Goal: Find specific page/section: Find specific page/section

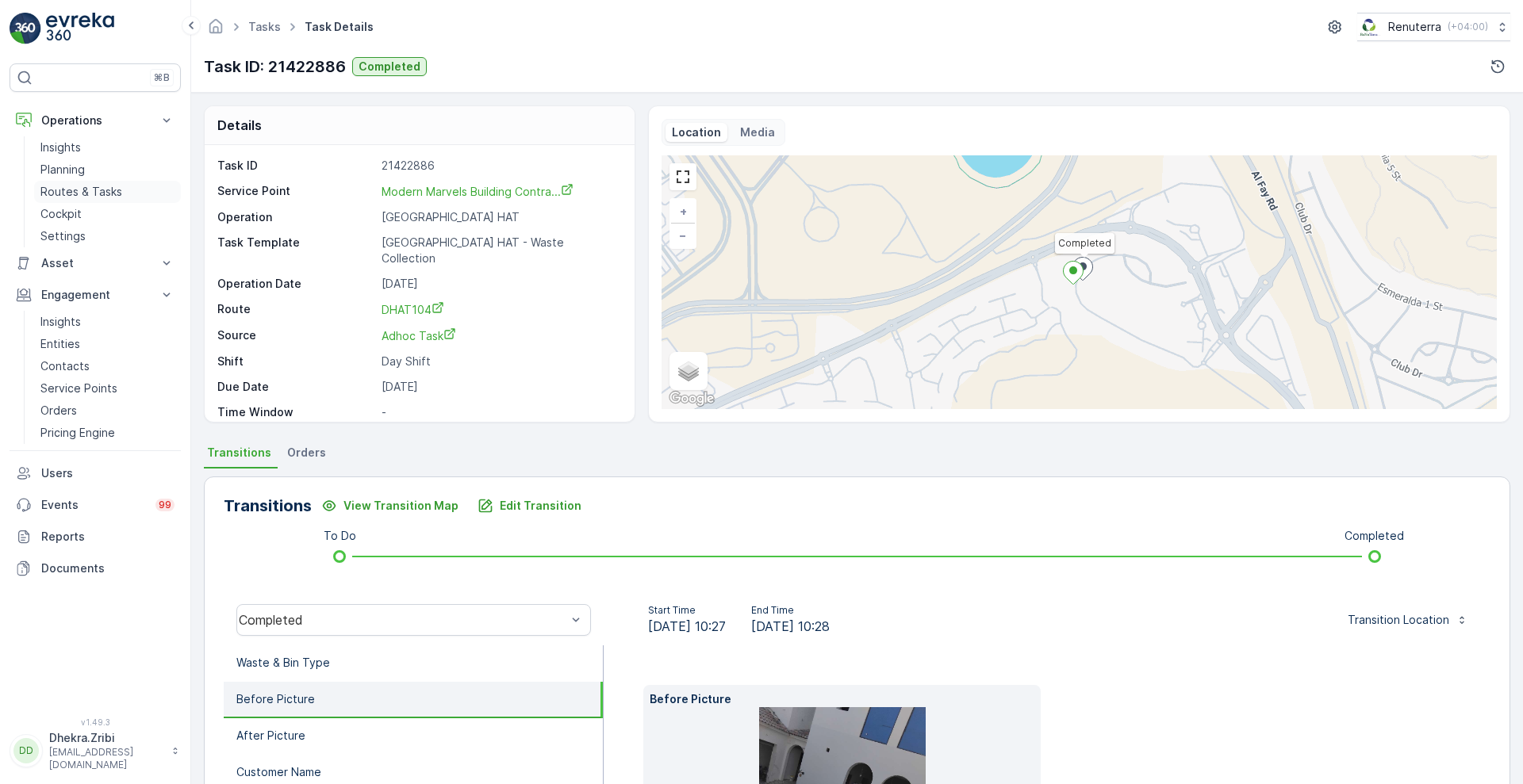
click at [96, 190] on p "Routes & Tasks" at bounding box center [81, 192] width 82 height 16
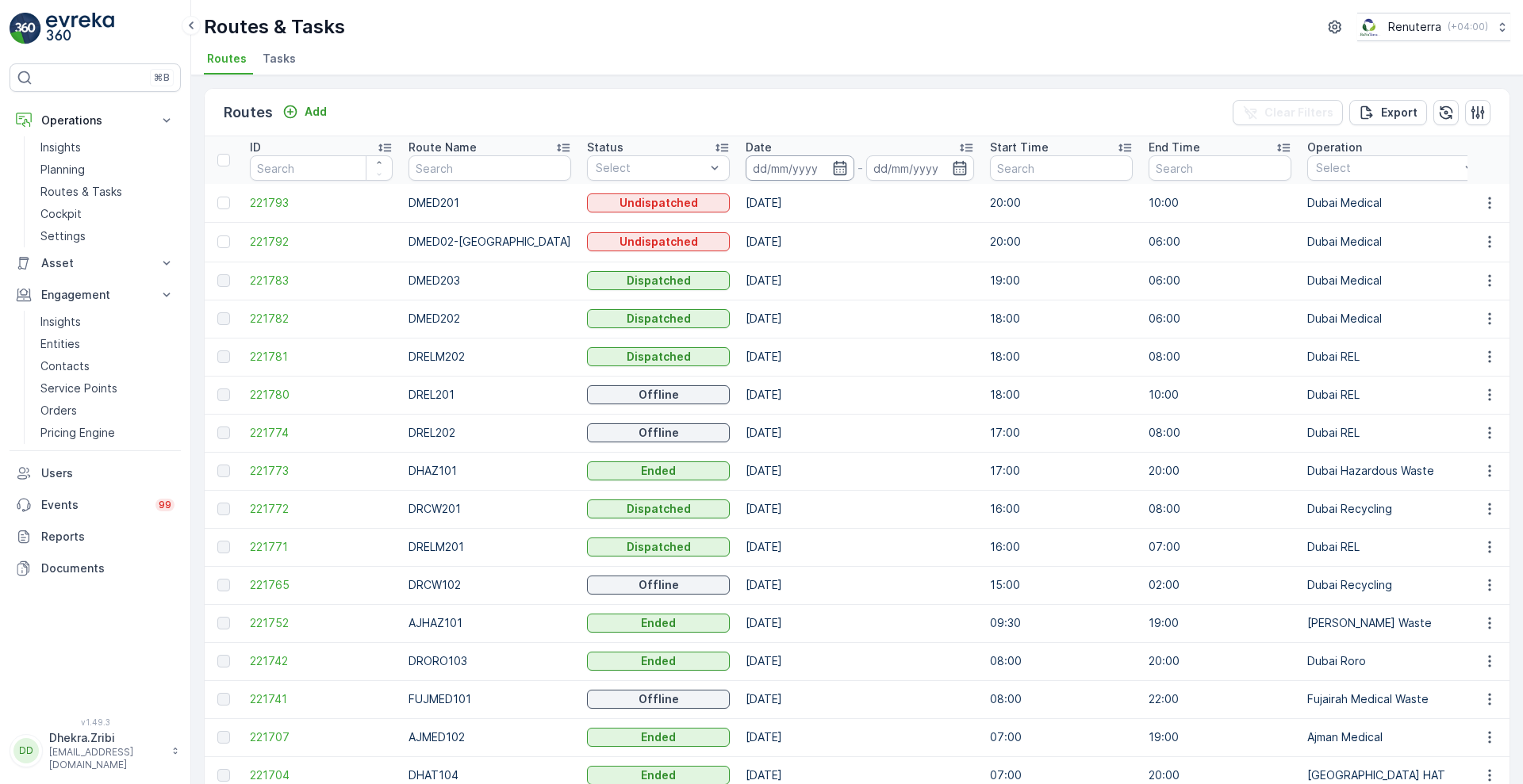
click at [806, 171] on input at bounding box center [799, 168] width 108 height 26
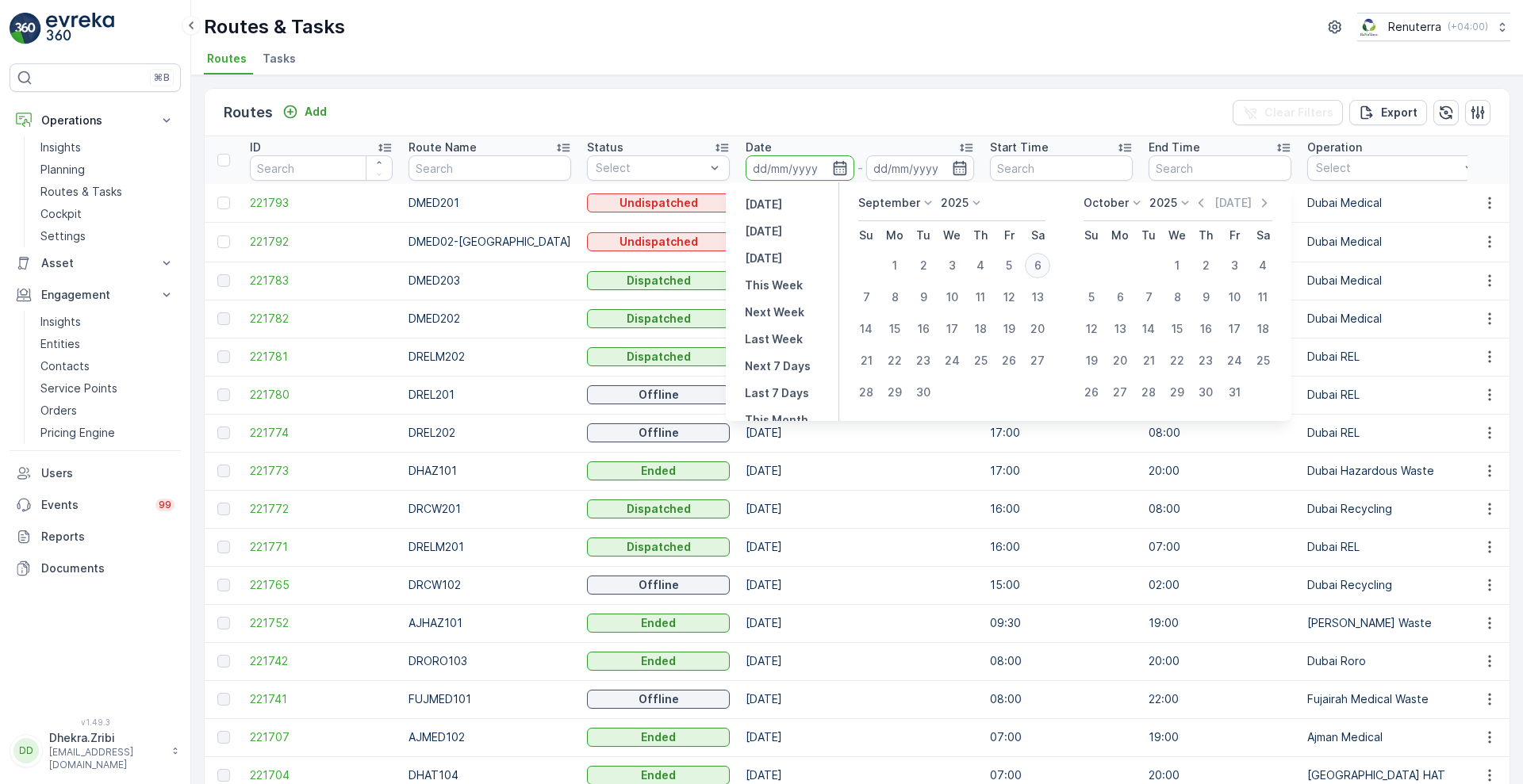
click at [1034, 266] on div "6" at bounding box center [1037, 265] width 26 height 26
type input "[DATE]"
click at [1034, 266] on div "6" at bounding box center [1037, 265] width 26 height 26
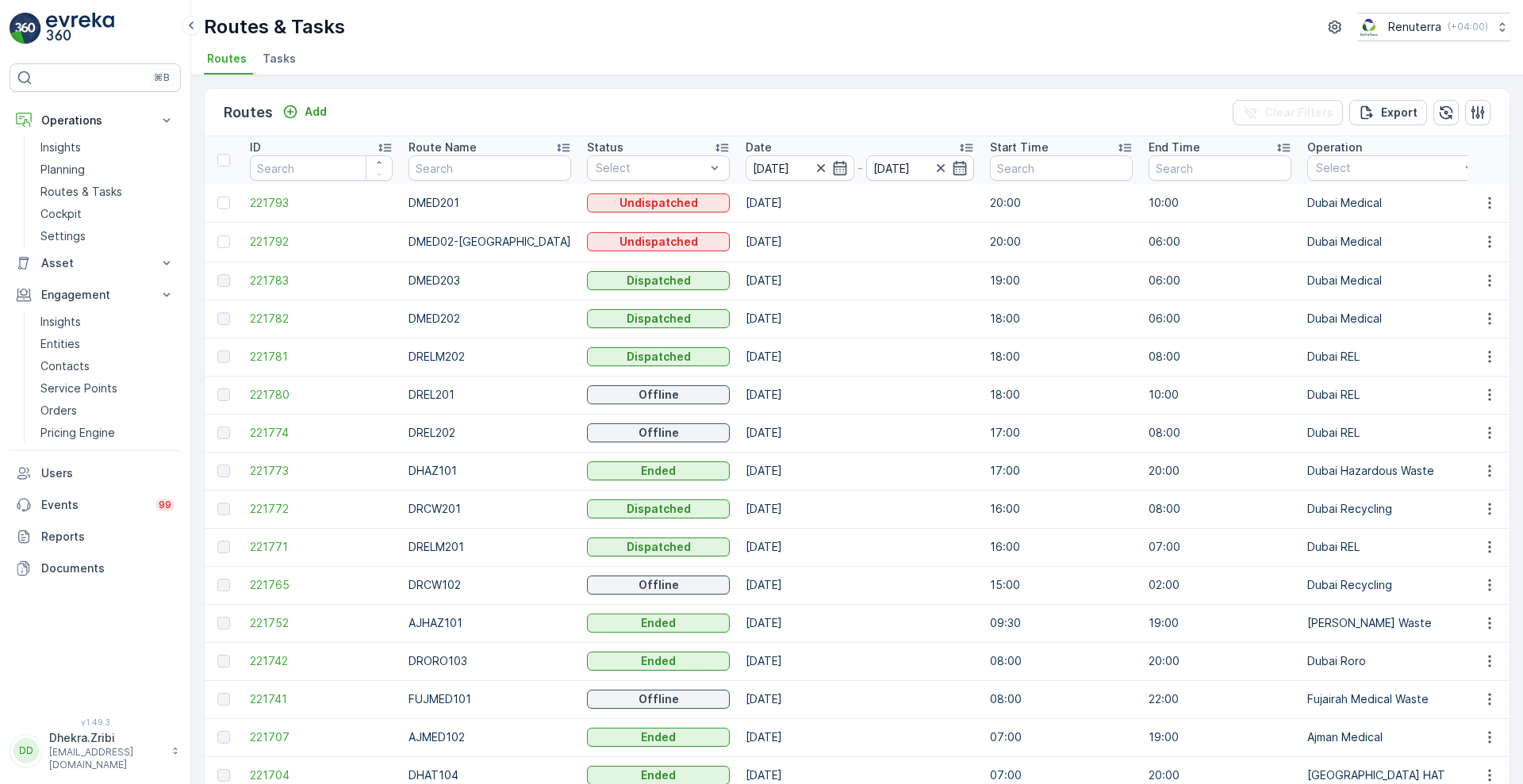
type input "[DATE]"
click at [782, 44] on div "Routes & Tasks Renuterra ( +04:00 ) Routes Tasks" at bounding box center [857, 38] width 1332 height 76
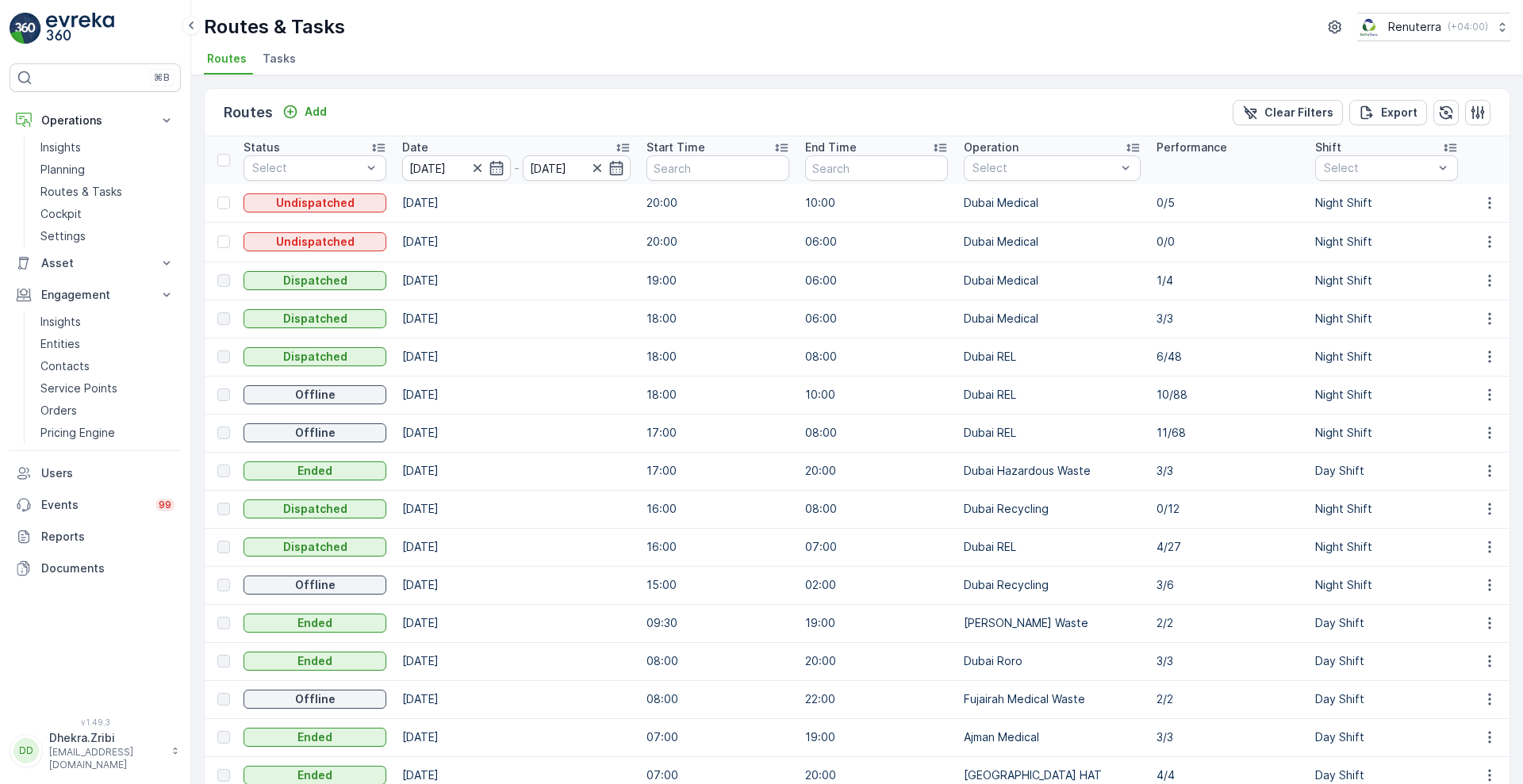
scroll to position [0, 345]
click at [1340, 254] on p "Day Shift" at bounding box center [1365, 255] width 50 height 16
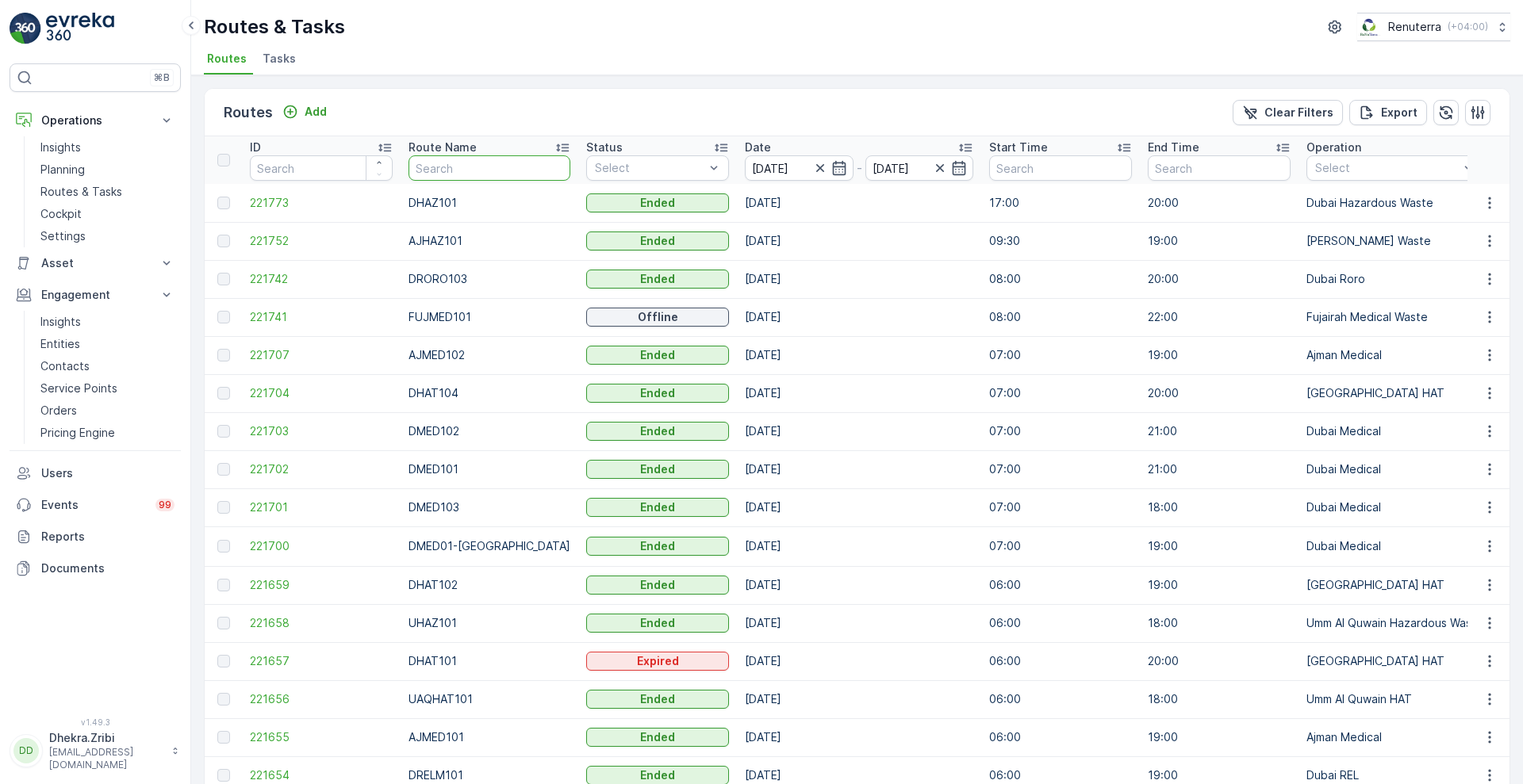
click at [460, 171] on input "text" at bounding box center [489, 168] width 162 height 26
type input "rcw"
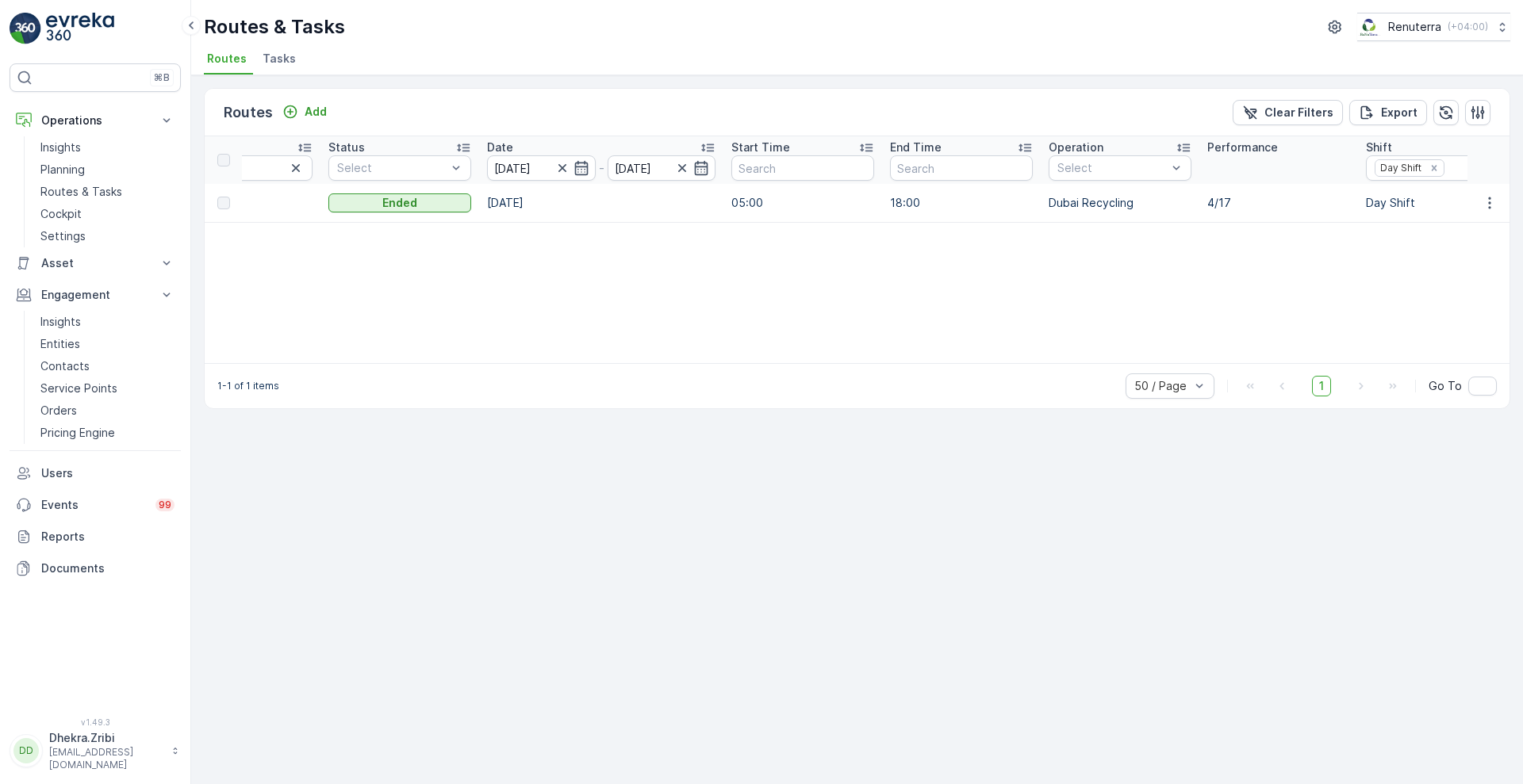
scroll to position [0, 240]
click at [1433, 163] on icon "Remove Day Shift" at bounding box center [1432, 168] width 11 height 11
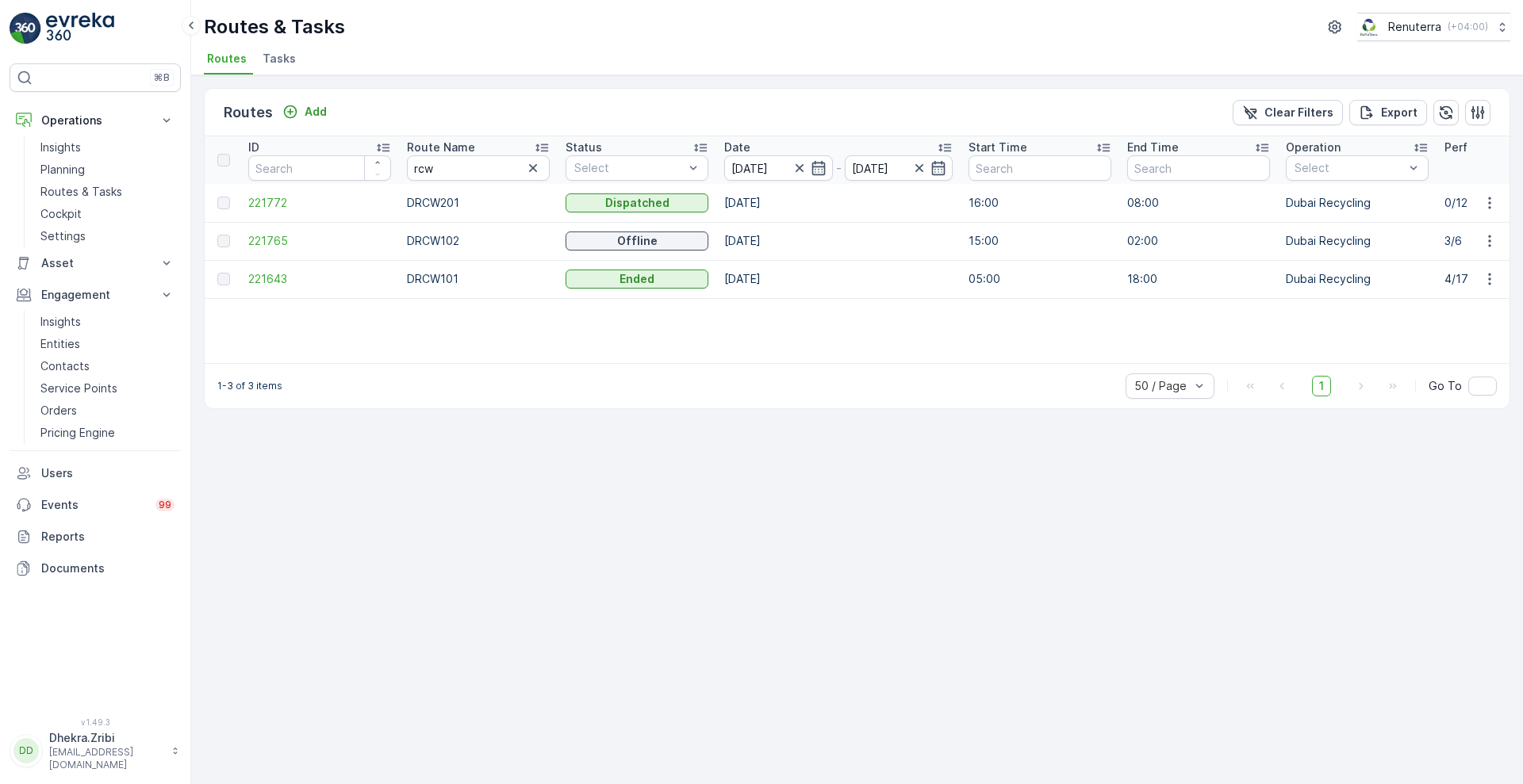
scroll to position [0, 0]
click at [269, 234] on span "221765" at bounding box center [321, 241] width 143 height 16
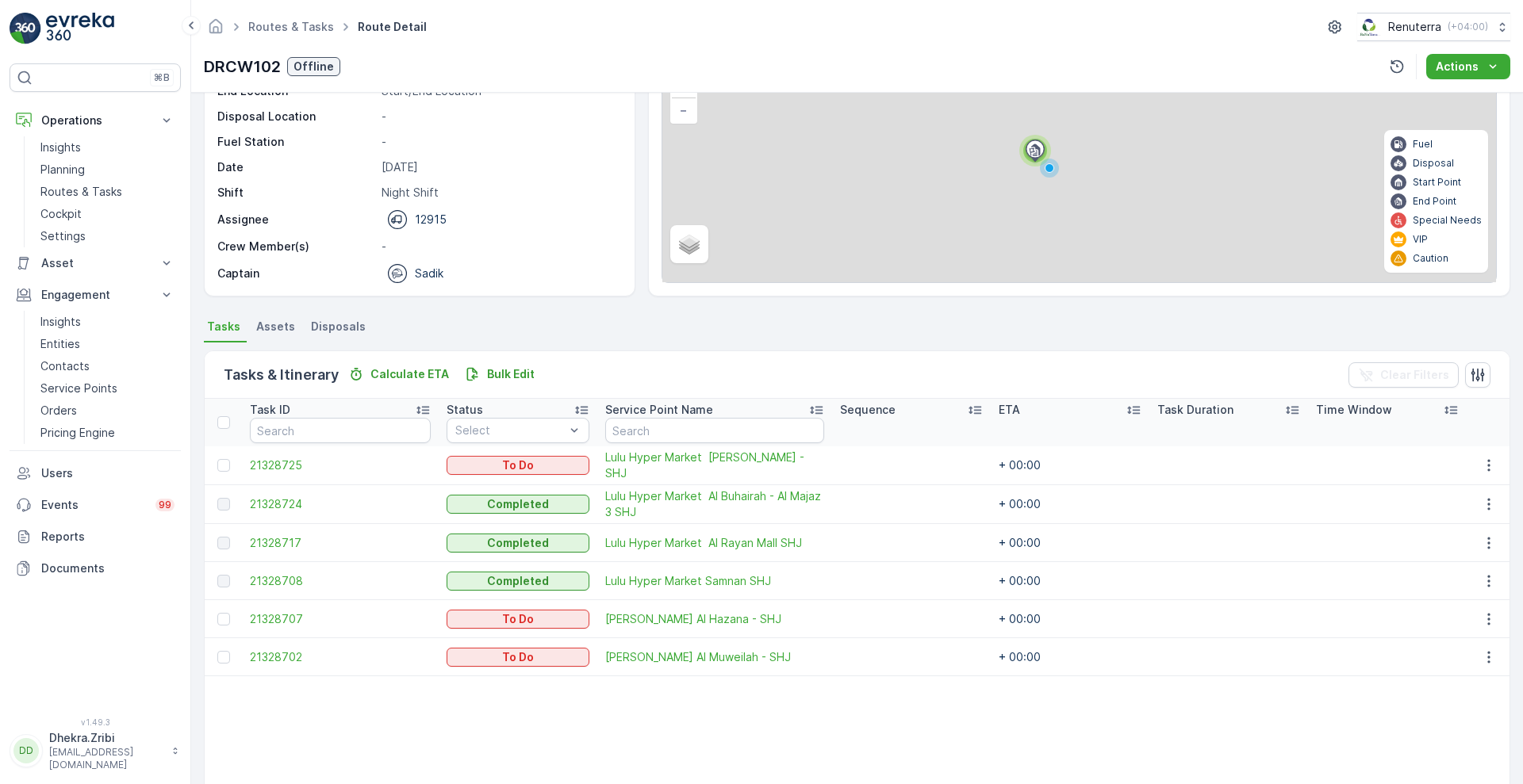
scroll to position [131, 0]
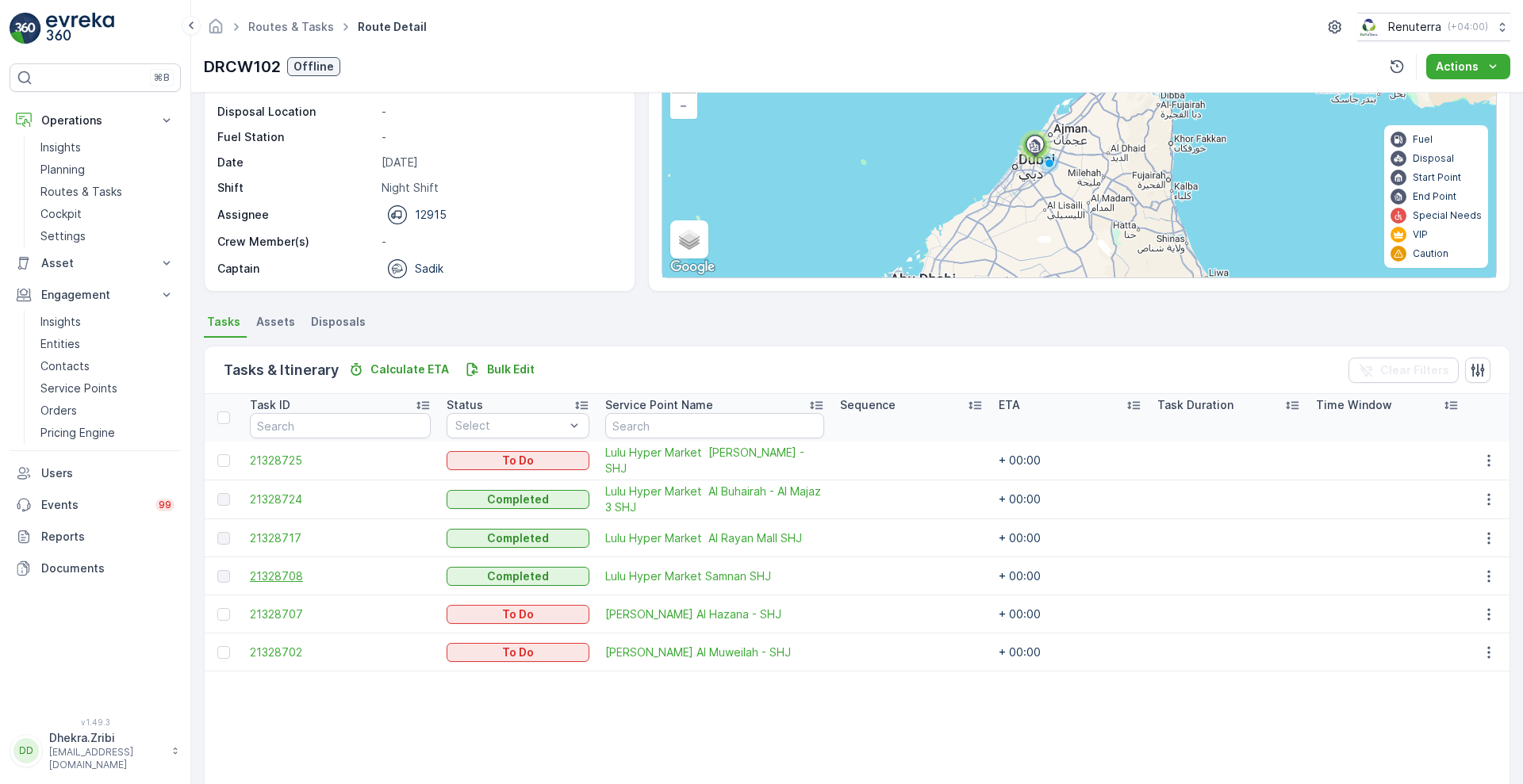
click at [289, 572] on span "21328708" at bounding box center [340, 576] width 180 height 16
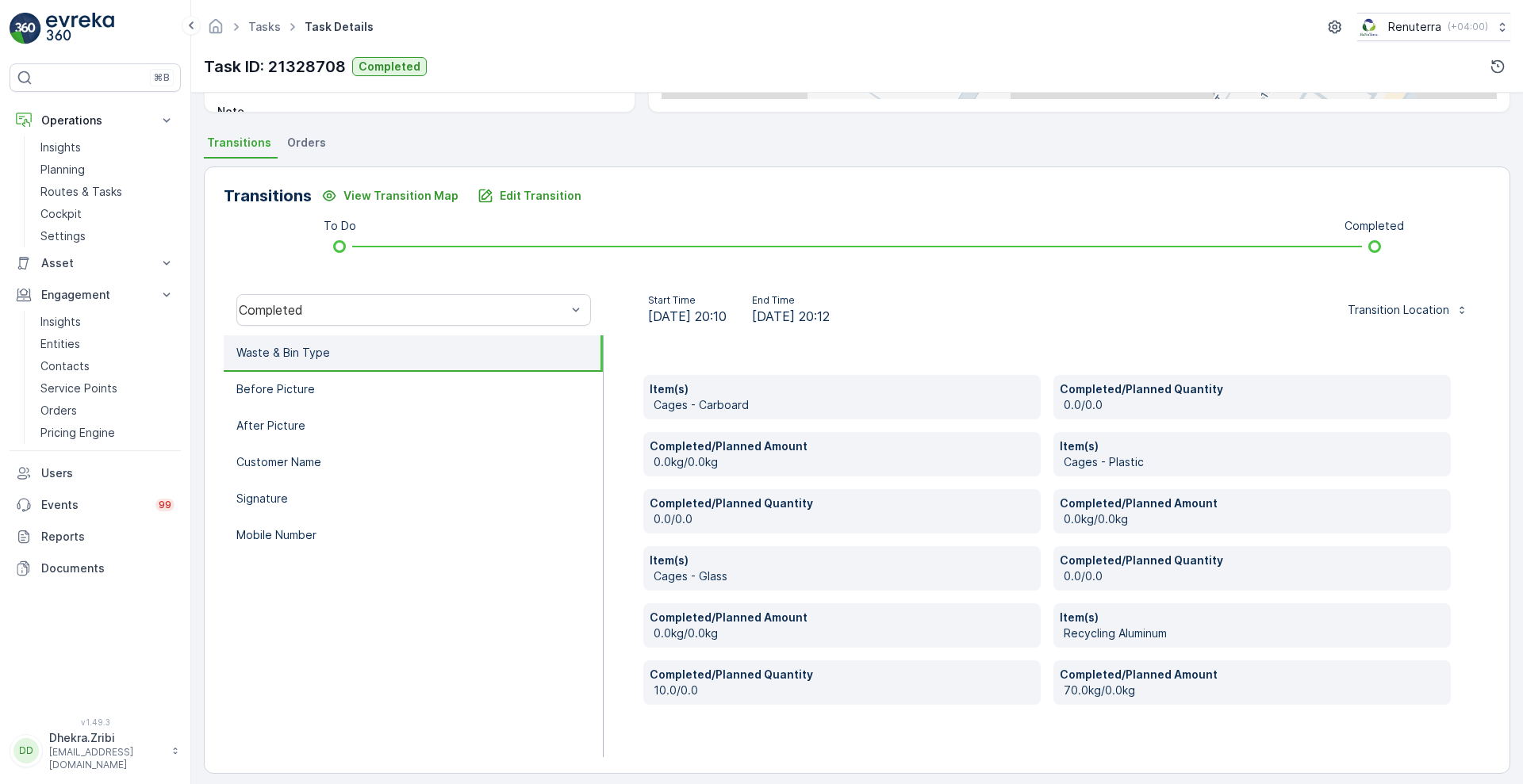
scroll to position [320, 0]
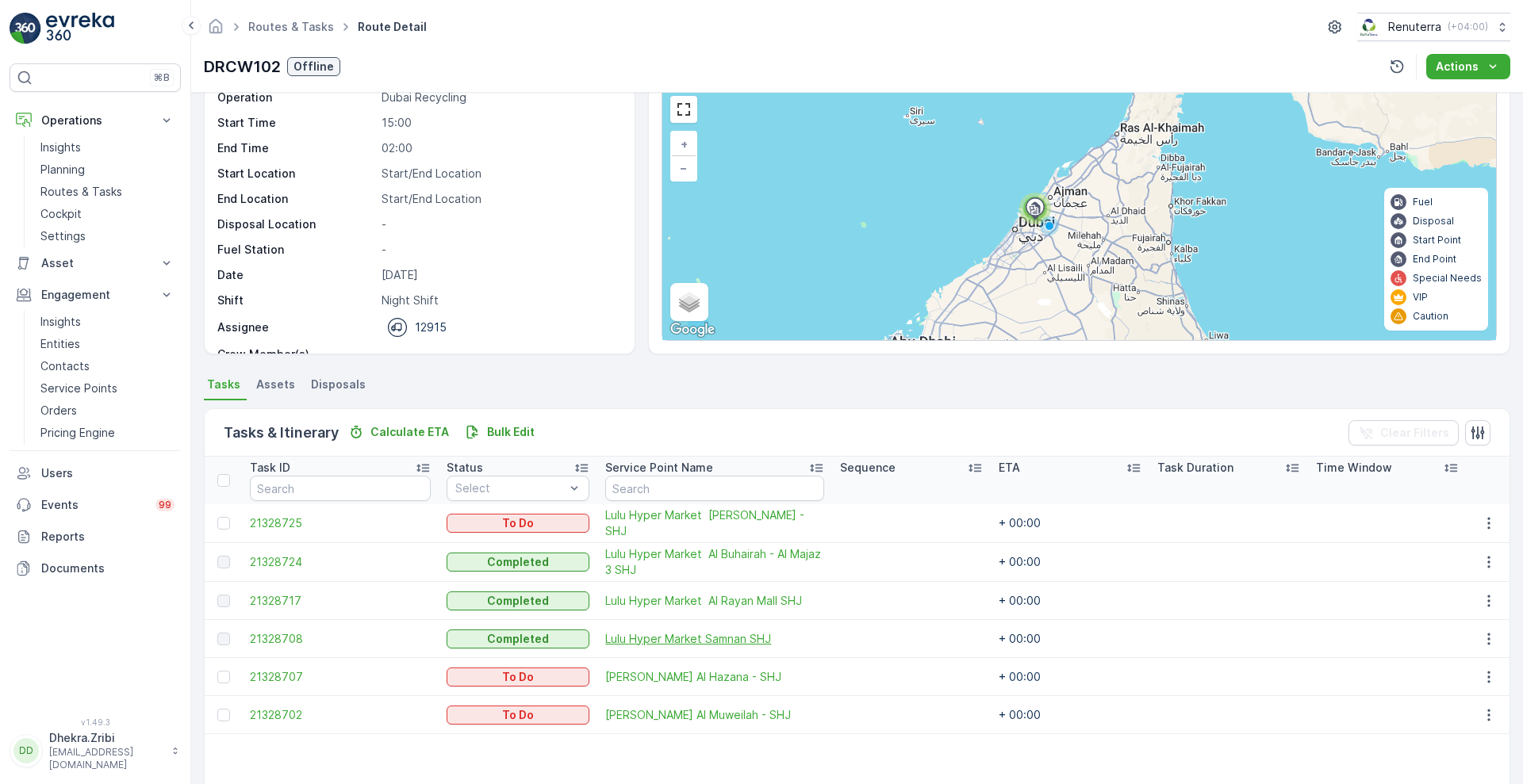
scroll to position [76, 0]
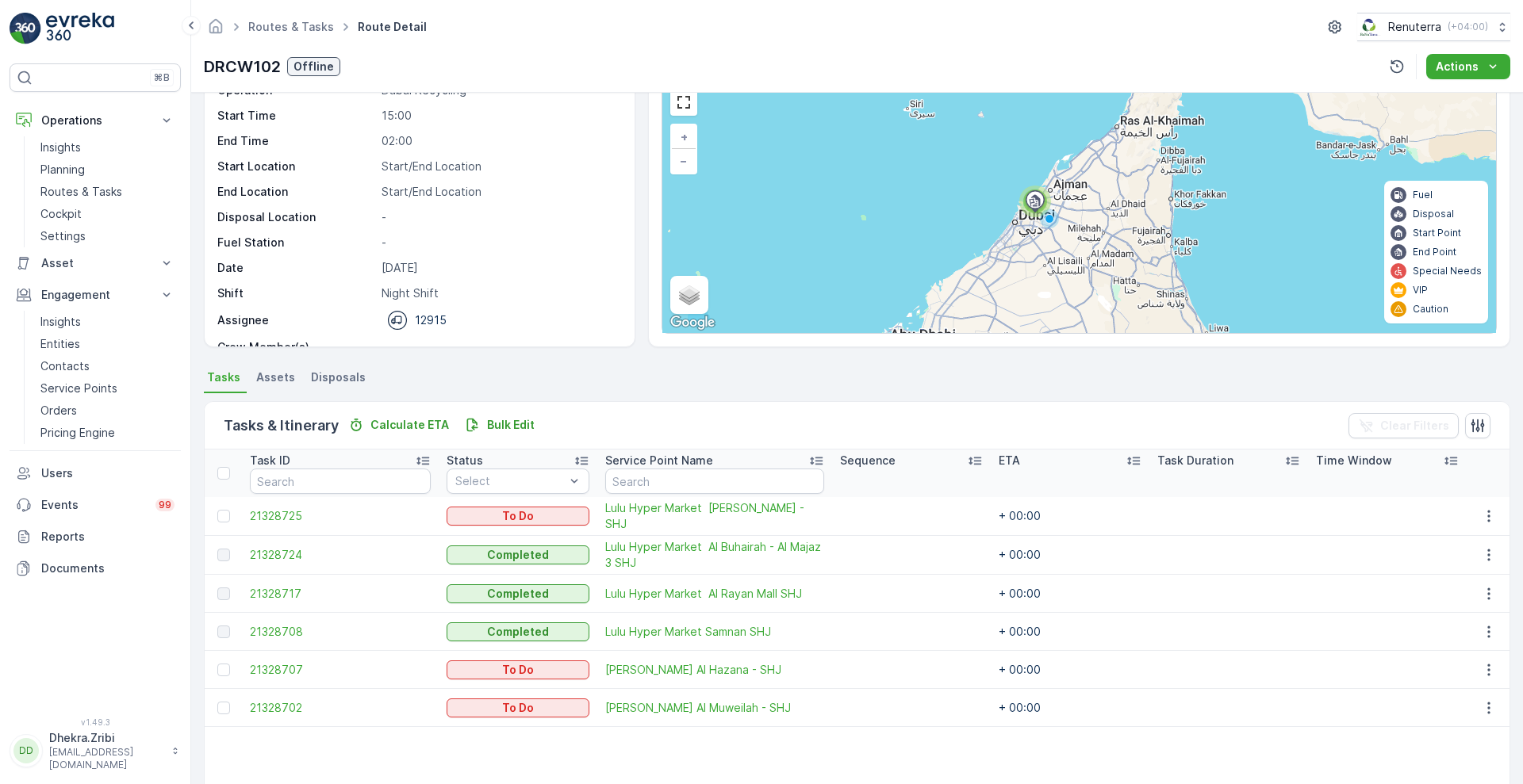
click at [634, 40] on div "Routes & Tasks Route Detail Renuterra ( +04:00 )" at bounding box center [857, 26] width 1306 height 28
click at [284, 552] on span "21328724" at bounding box center [340, 555] width 180 height 16
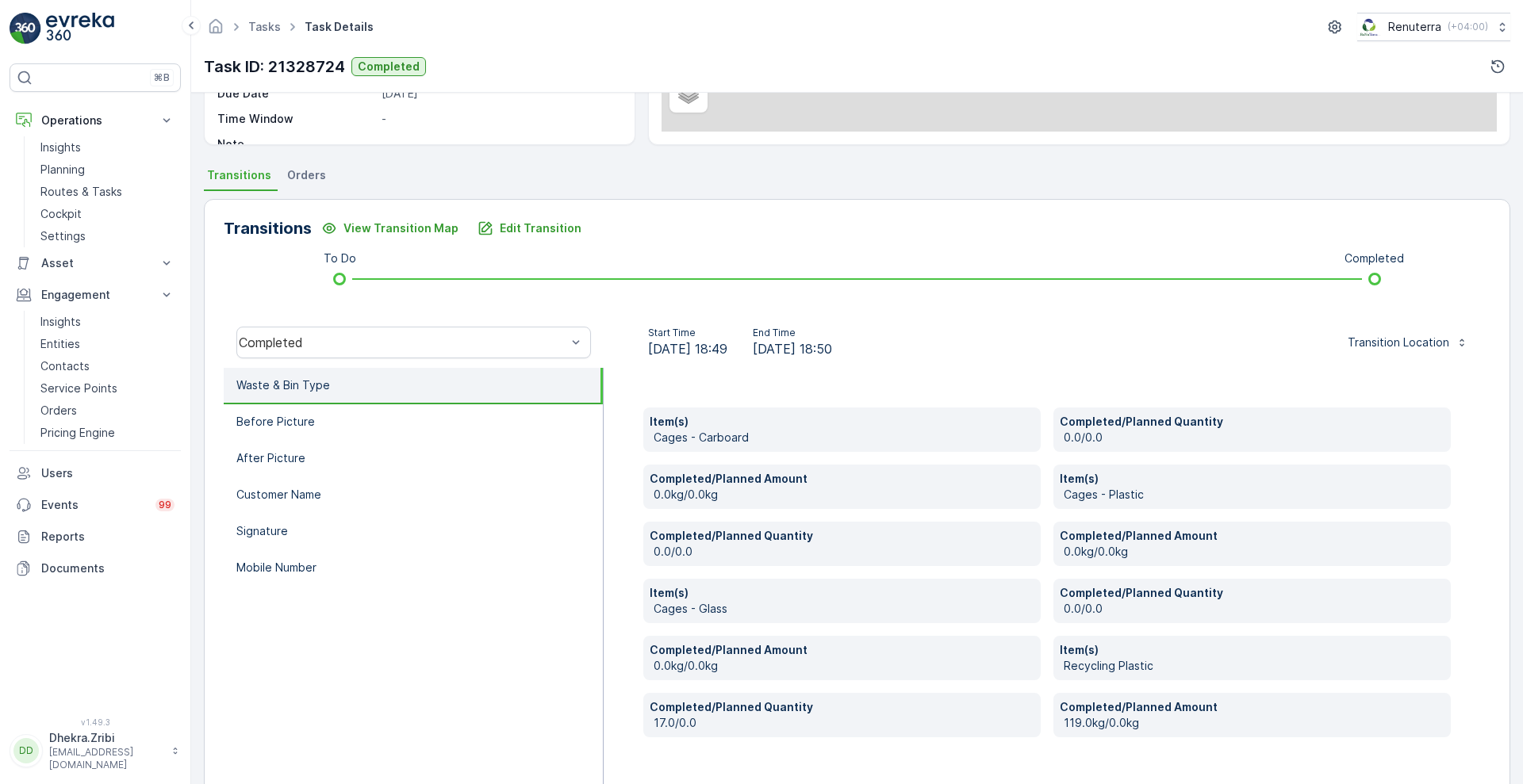
scroll to position [320, 0]
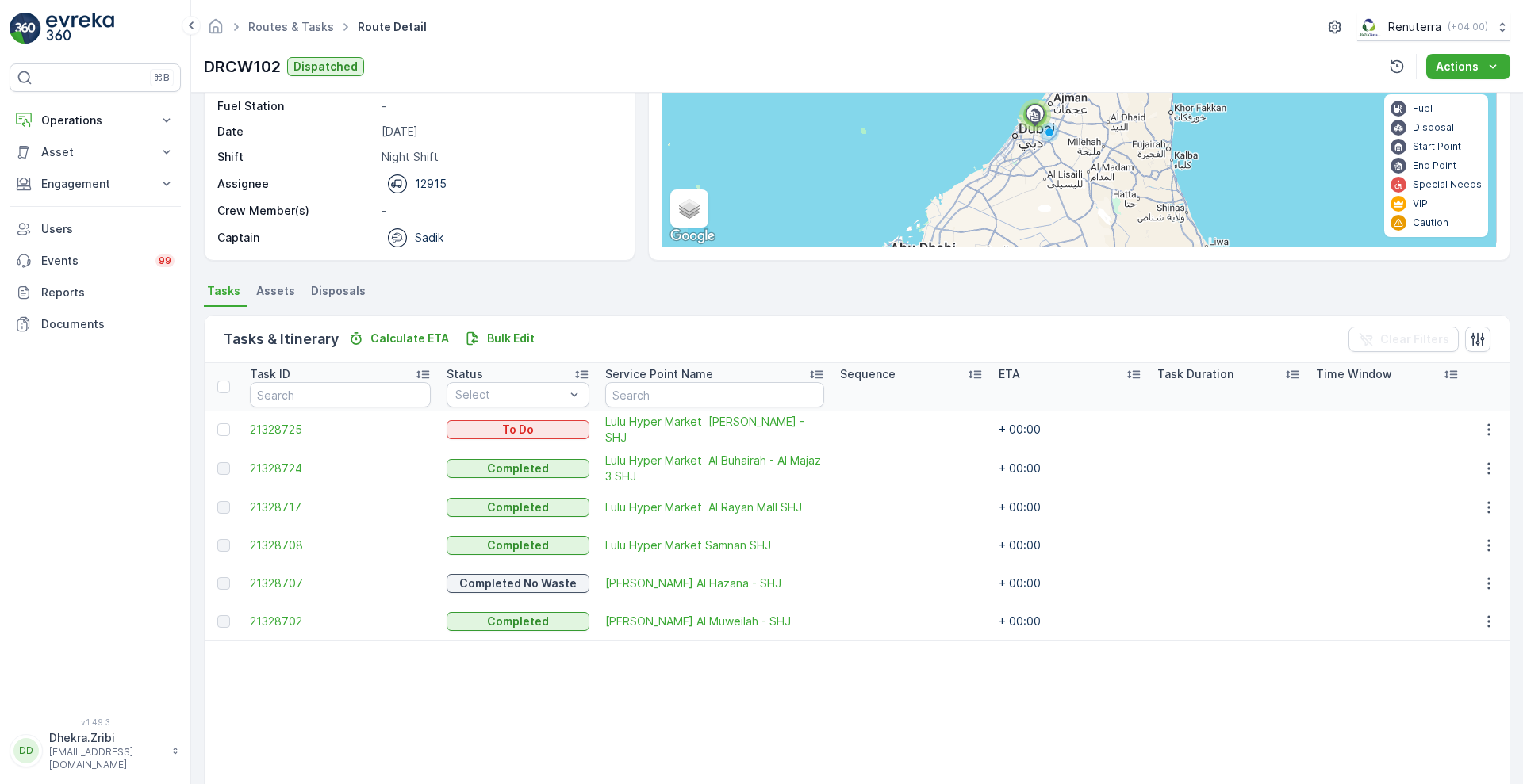
scroll to position [161, 0]
click at [292, 506] on span "21328717" at bounding box center [340, 509] width 180 height 16
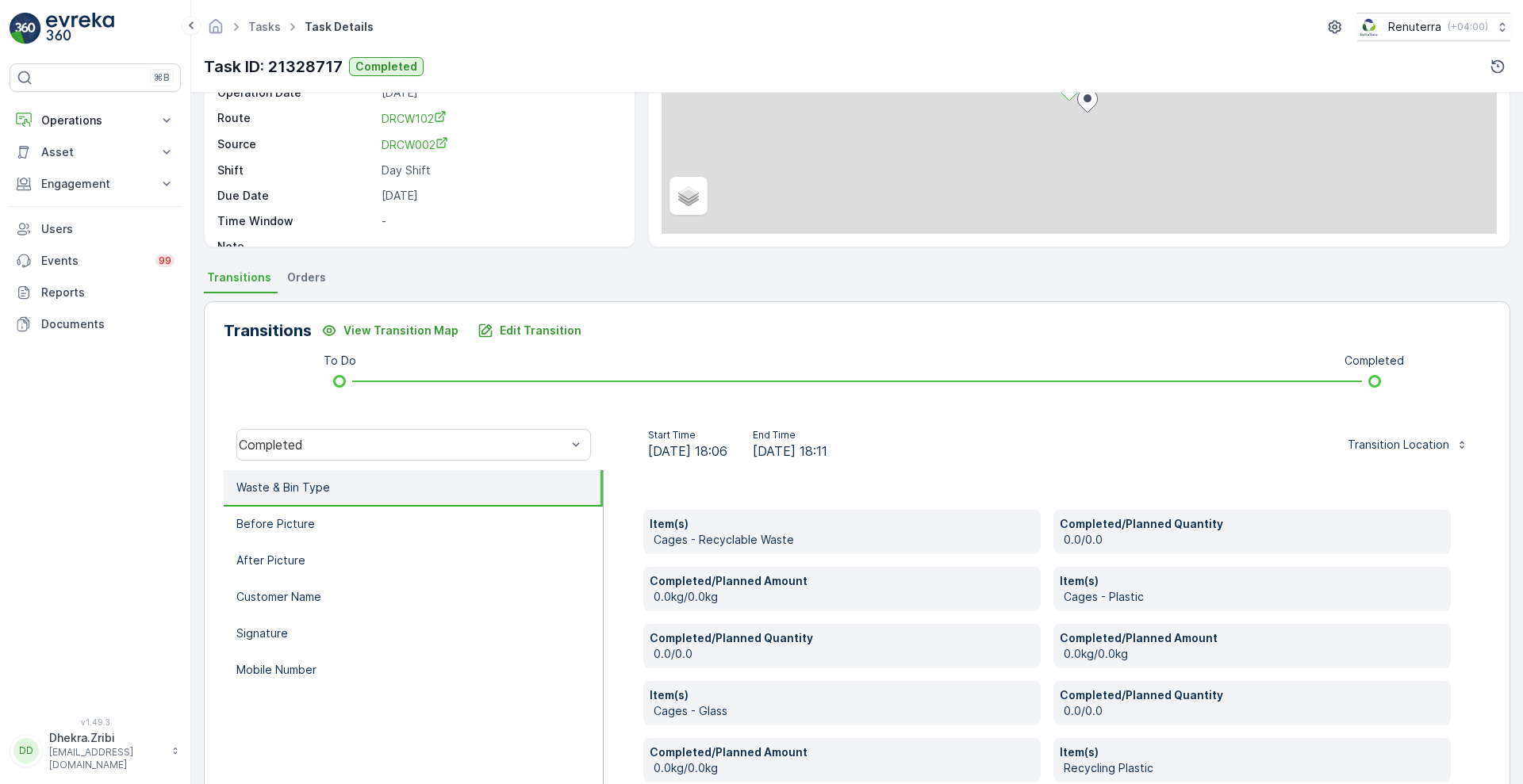
scroll to position [320, 0]
